Goal: Information Seeking & Learning: Learn about a topic

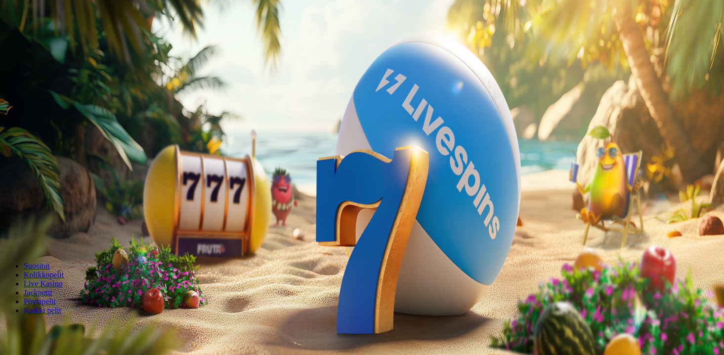
click at [458, 149] on form "200 Ilmaiskierrosta €50 €150 €250 *** € € Talleta ja pelaa 200 kierrätysvapaata…" at bounding box center [362, 174] width 716 height 142
click at [57, 75] on span "Tarjoukset" at bounding box center [40, 71] width 33 height 8
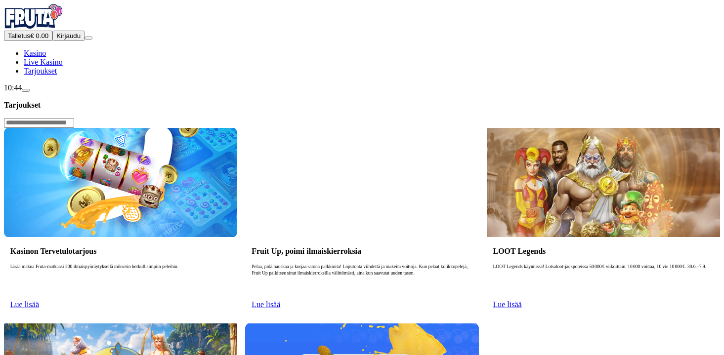
scroll to position [3, 0]
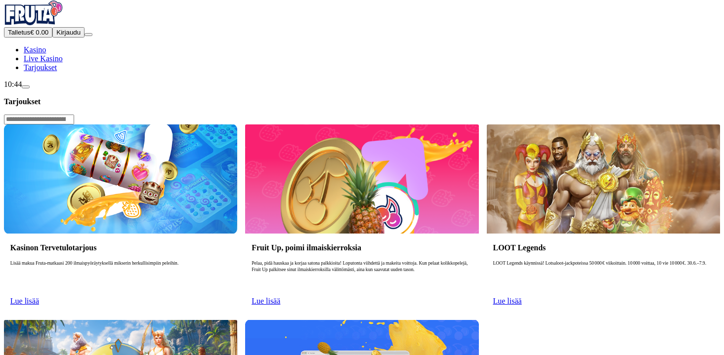
click at [39, 297] on link "Lue lisää" at bounding box center [24, 301] width 29 height 8
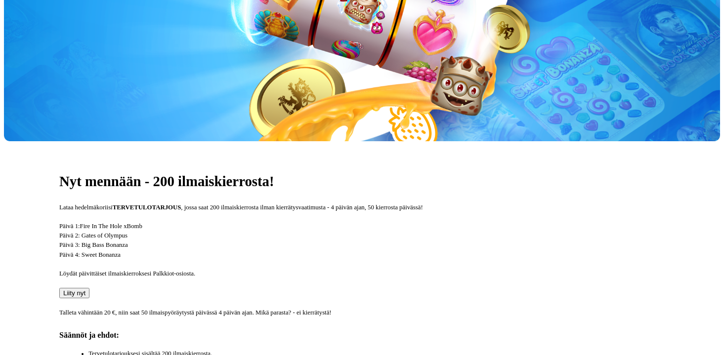
scroll to position [217, 0]
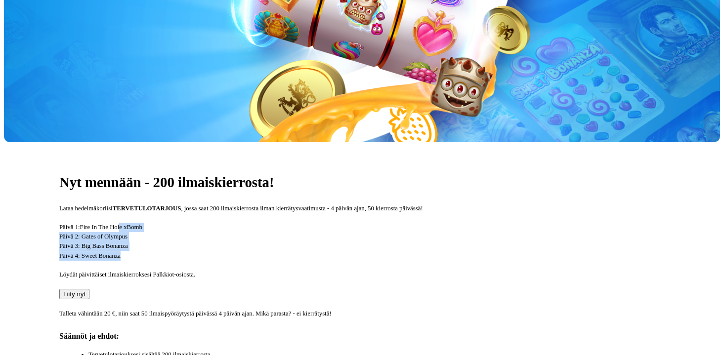
drag, startPoint x: 305, startPoint y: 132, endPoint x: 301, endPoint y: 96, distance: 36.3
click at [301, 223] on p "Päivä 1: Fire In The Hole xBomb Päivä 2: Gates of Olympus Päivä 3: Big Bass Bon…" at bounding box center [361, 242] width 605 height 38
click at [142, 224] on span "Fire In The Hole xBomb" at bounding box center [111, 227] width 62 height 7
drag, startPoint x: 301, startPoint y: 91, endPoint x: 331, endPoint y: 139, distance: 56.4
click at [331, 142] on div "Nyt mennään - 200 ilmaiskierrosta! Lataa hedelmäkoriisi TERVETULOTARJOUS , joss…" at bounding box center [362, 309] width 716 height 335
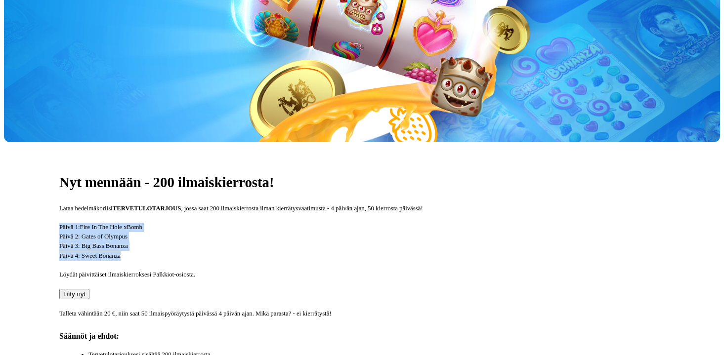
click at [331, 223] on p "Päivä 1: Fire In The Hole xBomb Päivä 2: Gates of Olympus Päivä 3: Big Bass Bon…" at bounding box center [361, 242] width 605 height 38
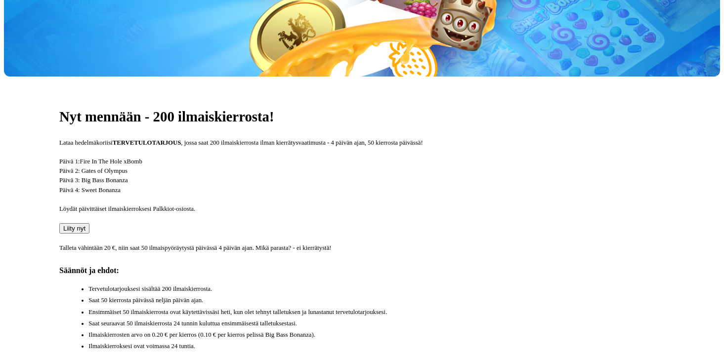
scroll to position [297, 0]
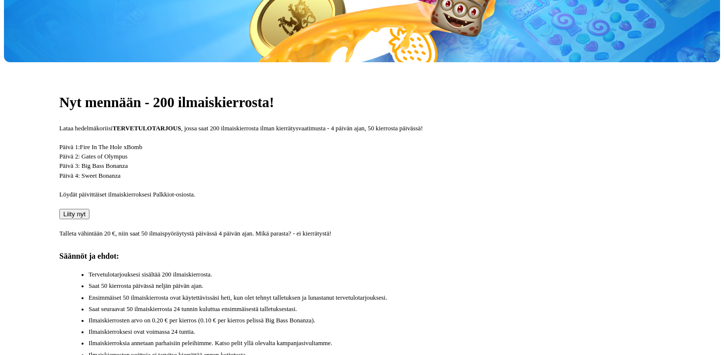
click at [391, 270] on ul "Tervetulotarjouksesi sisältää 200 ilmaiskierrosta. Saat 50 kierrosta päivässä n…" at bounding box center [367, 315] width 596 height 90
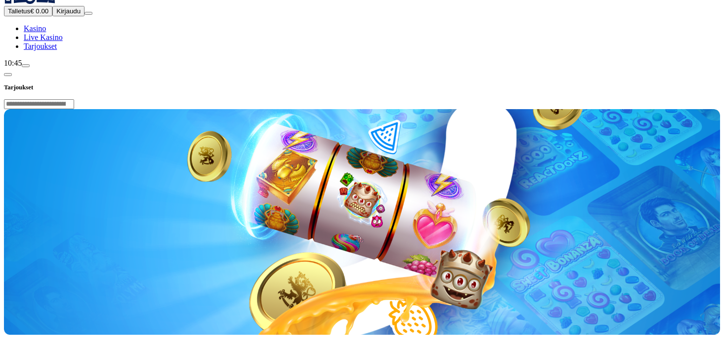
scroll to position [0, 0]
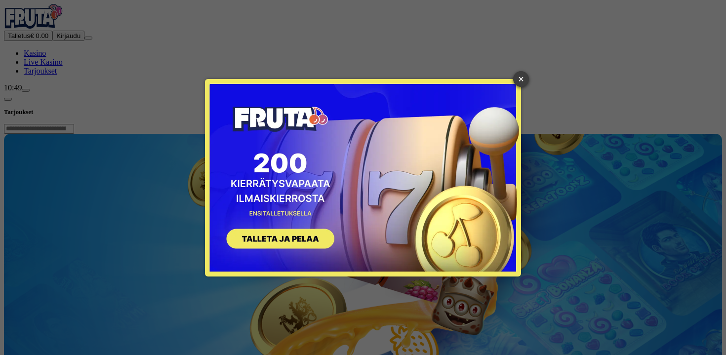
click at [523, 77] on link "×" at bounding box center [521, 79] width 16 height 16
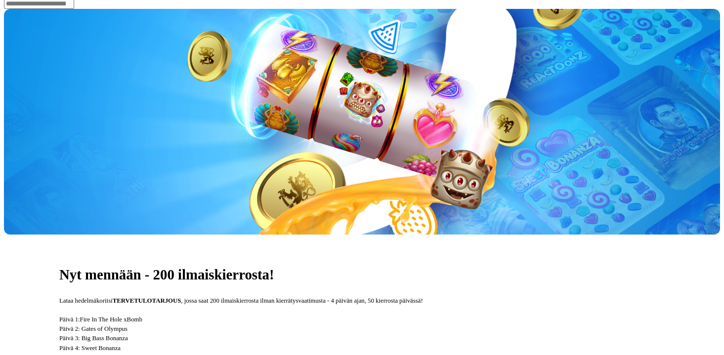
scroll to position [125, 0]
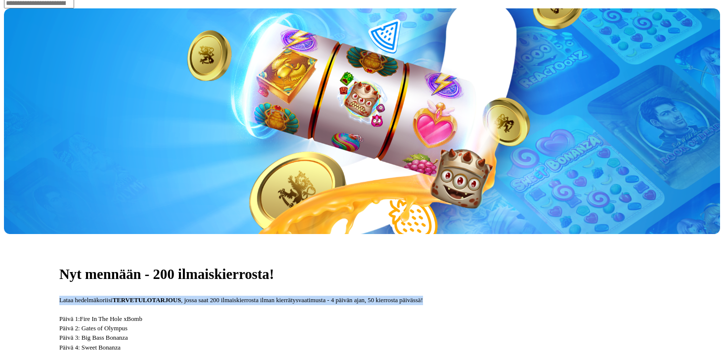
drag, startPoint x: 401, startPoint y: 140, endPoint x: 414, endPoint y: 170, distance: 33.0
click at [414, 296] on p "Lataa hedelmäkoriisi TERVETULOTARJOUS , jossa saat 200 ilmaiskierrosta ilman ki…" at bounding box center [361, 300] width 605 height 9
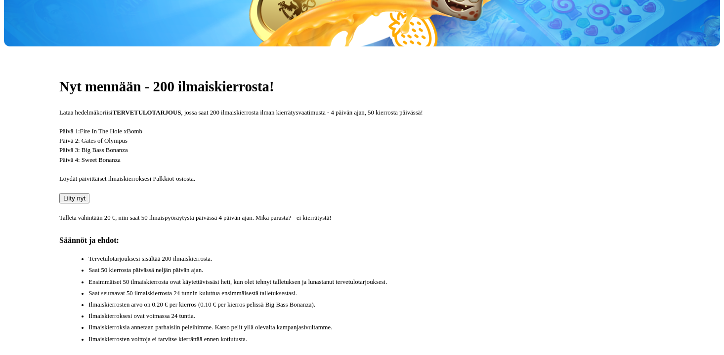
scroll to position [323, 0]
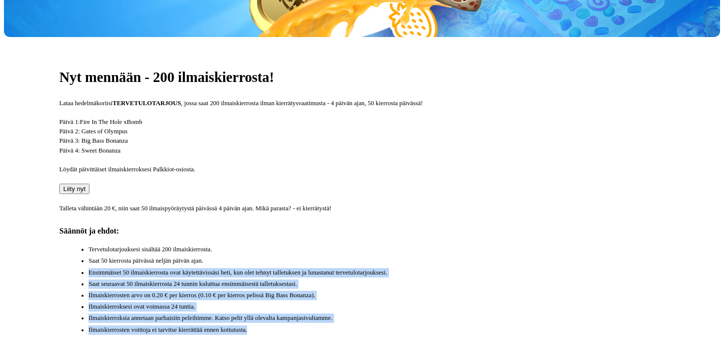
drag, startPoint x: 469, startPoint y: 272, endPoint x: 424, endPoint y: 176, distance: 106.3
click at [424, 245] on ul "Tervetulotarjouksesi sisältää 200 ilmaiskierrosta. Saat 50 kierrosta päivässä n…" at bounding box center [367, 290] width 596 height 90
click at [424, 256] on li "Saat 50 kierrosta päivässä neljän päivän ajan." at bounding box center [376, 260] width 576 height 9
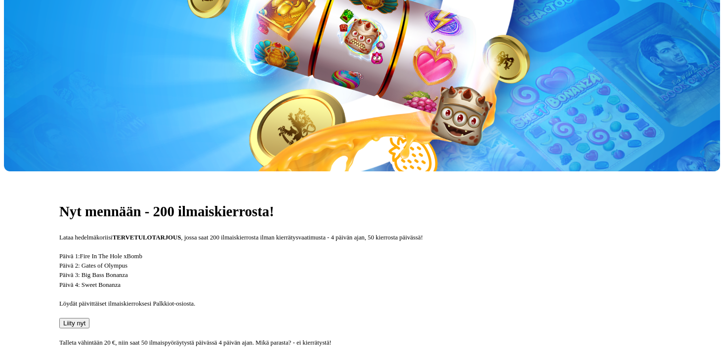
scroll to position [183, 0]
